Goal: Information Seeking & Learning: Learn about a topic

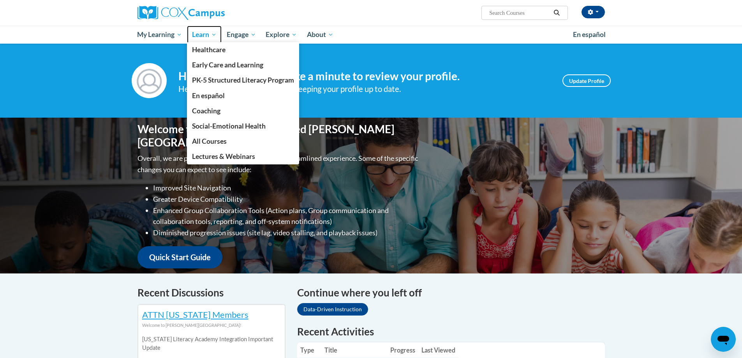
click at [207, 32] on span "Learn" at bounding box center [204, 34] width 25 height 9
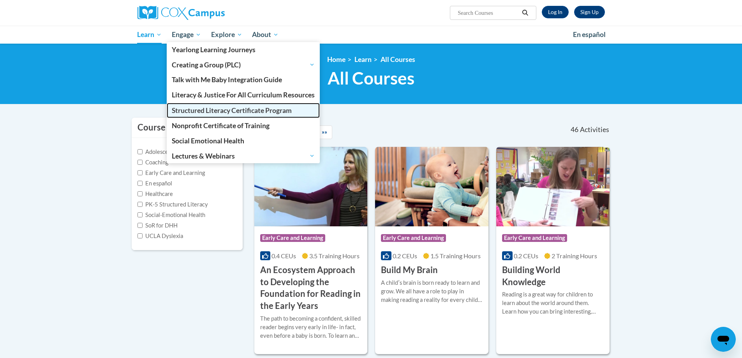
click at [195, 112] on span "Structured Literacy Certificate Program" at bounding box center [232, 110] width 120 height 8
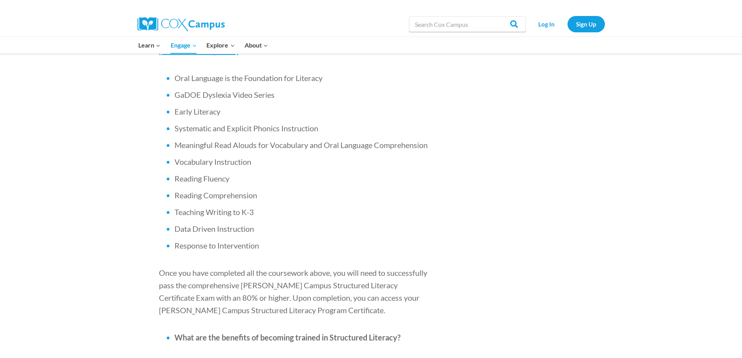
scroll to position [584, 0]
click at [545, 23] on link "Log In" at bounding box center [546, 24] width 34 height 16
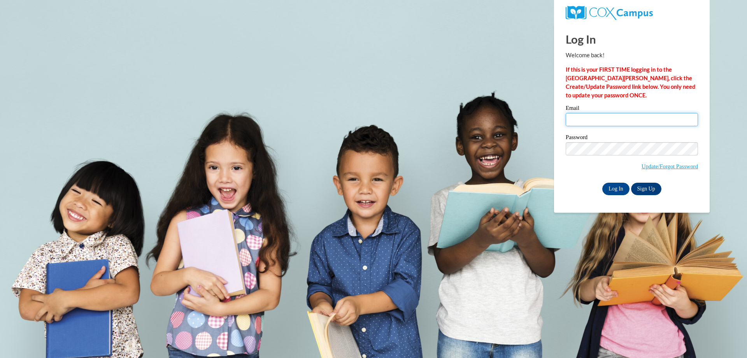
click at [610, 117] on input "Email" at bounding box center [632, 119] width 132 height 13
type input "scerny@csd.k12.wi.us"
click at [618, 190] on input "Log In" at bounding box center [616, 189] width 27 height 12
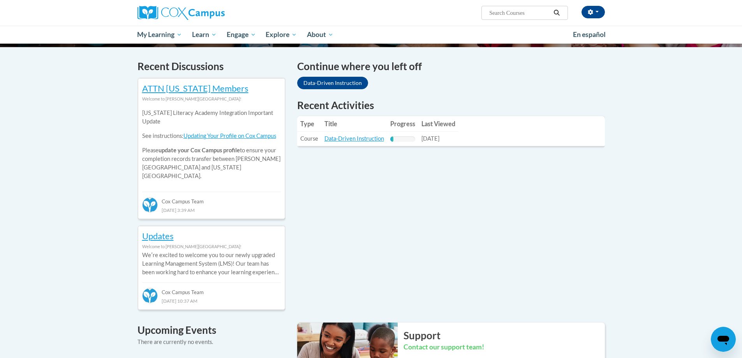
scroll to position [234, 0]
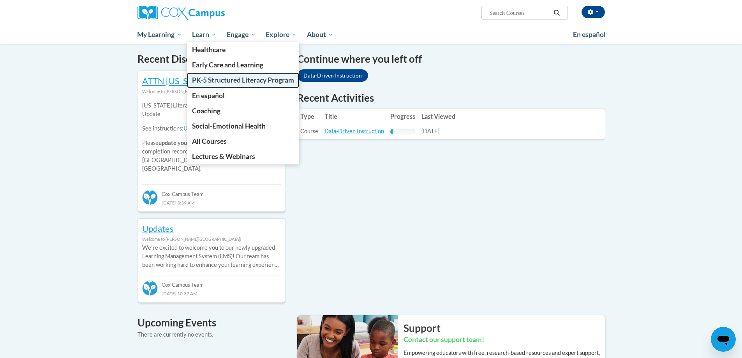
click at [209, 80] on span "PK-5 Structured Literacy Program" at bounding box center [243, 80] width 102 height 8
